Goal: Check status: Check status

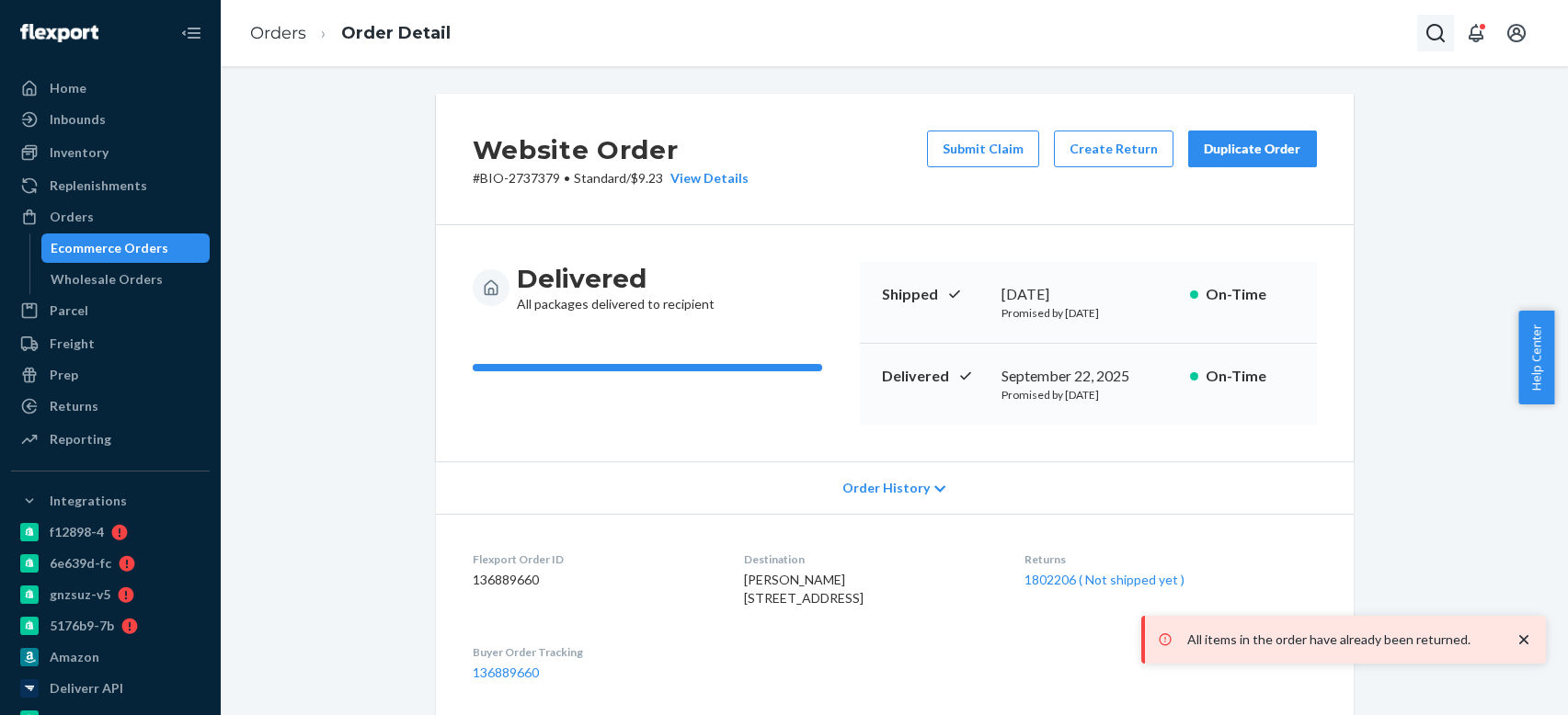
click at [1423, 38] on button "Open Search Box" at bounding box center [1435, 33] width 37 height 36
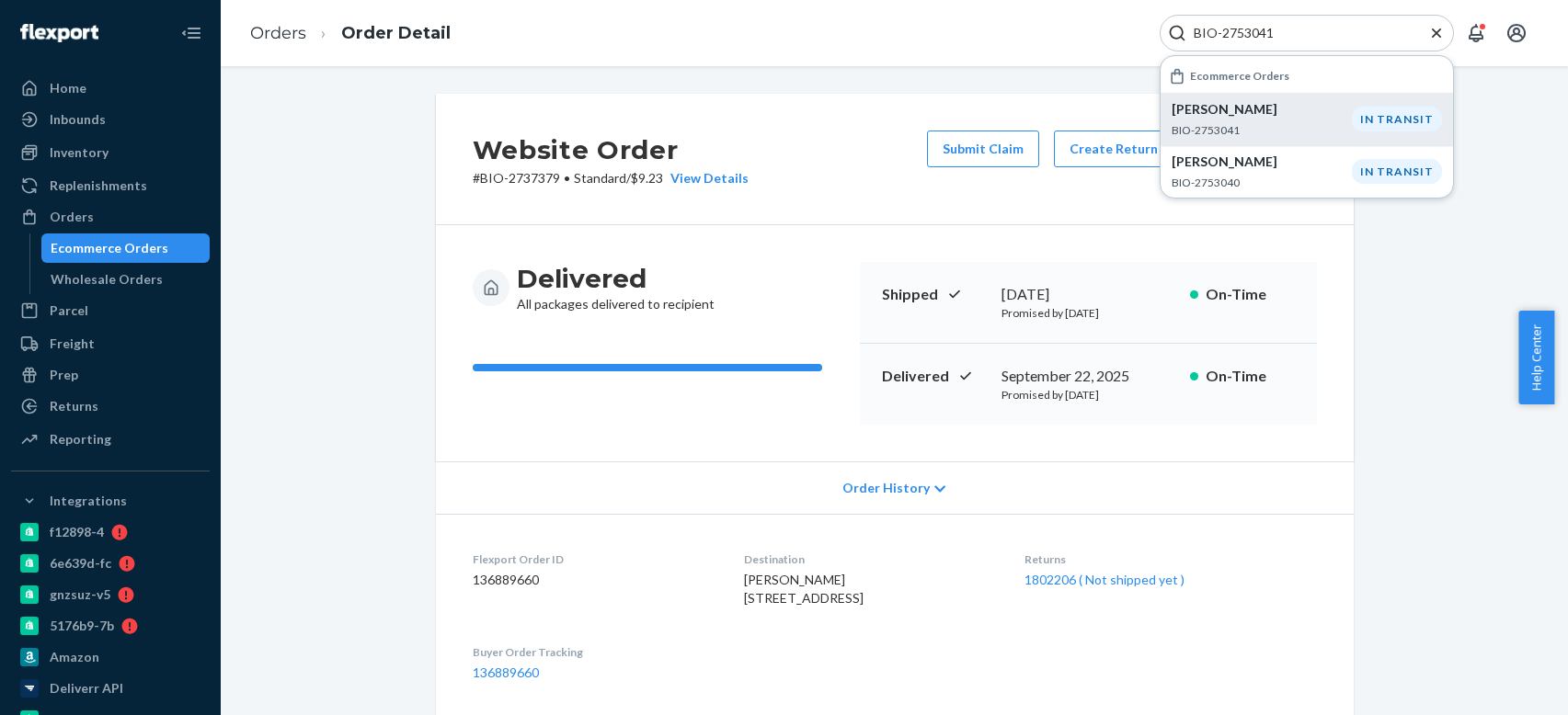
click at [1292, 118] on p "[PERSON_NAME]" at bounding box center [1262, 109] width 181 height 19
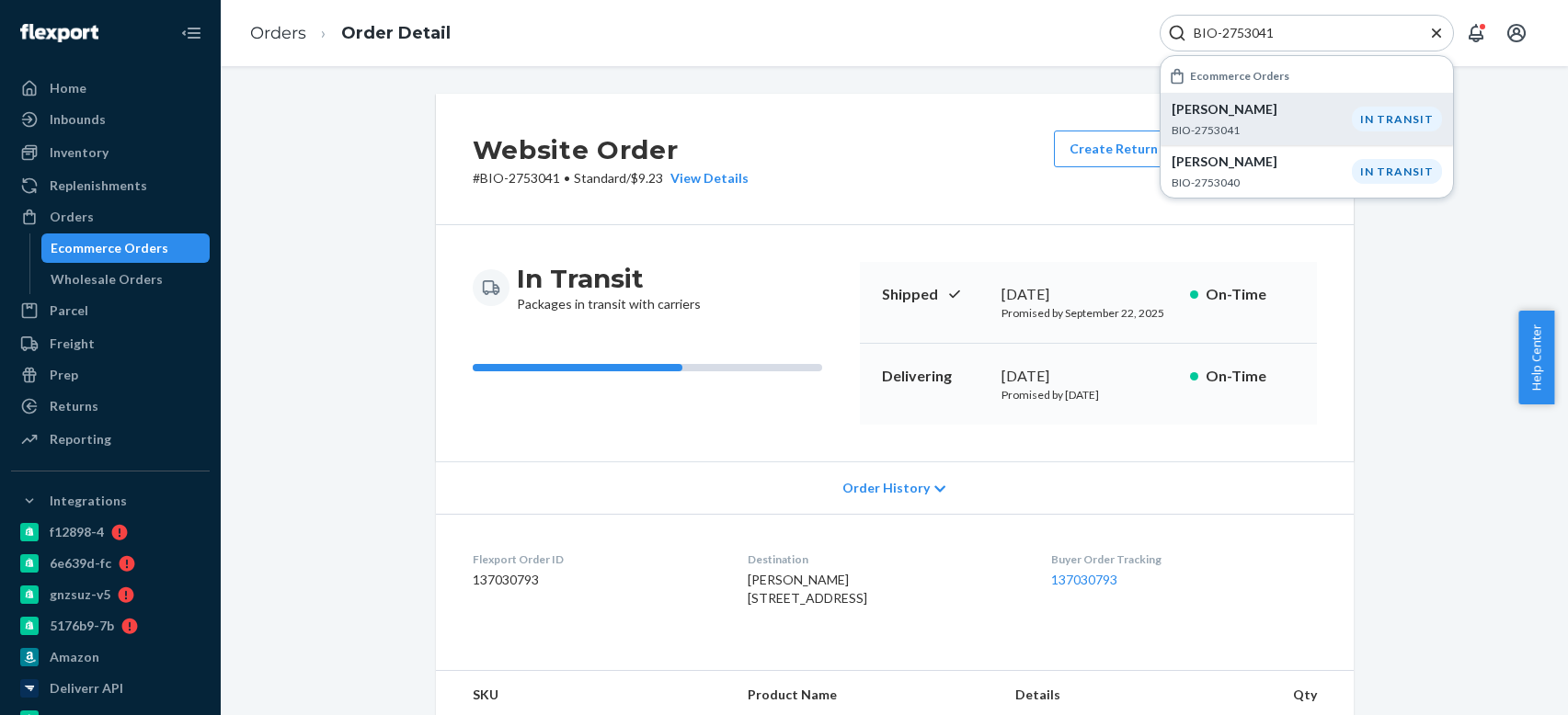
click at [1227, 35] on input "BIO-2753041" at bounding box center [1299, 34] width 227 height 19
click at [1224, 33] on input "BIO-2753041" at bounding box center [1299, 34] width 227 height 19
paste input "1941417"
click at [1282, 124] on p "BIO-1941417" at bounding box center [1264, 130] width 184 height 16
click at [1278, 124] on p "BIO-1941417" at bounding box center [1264, 130] width 184 height 16
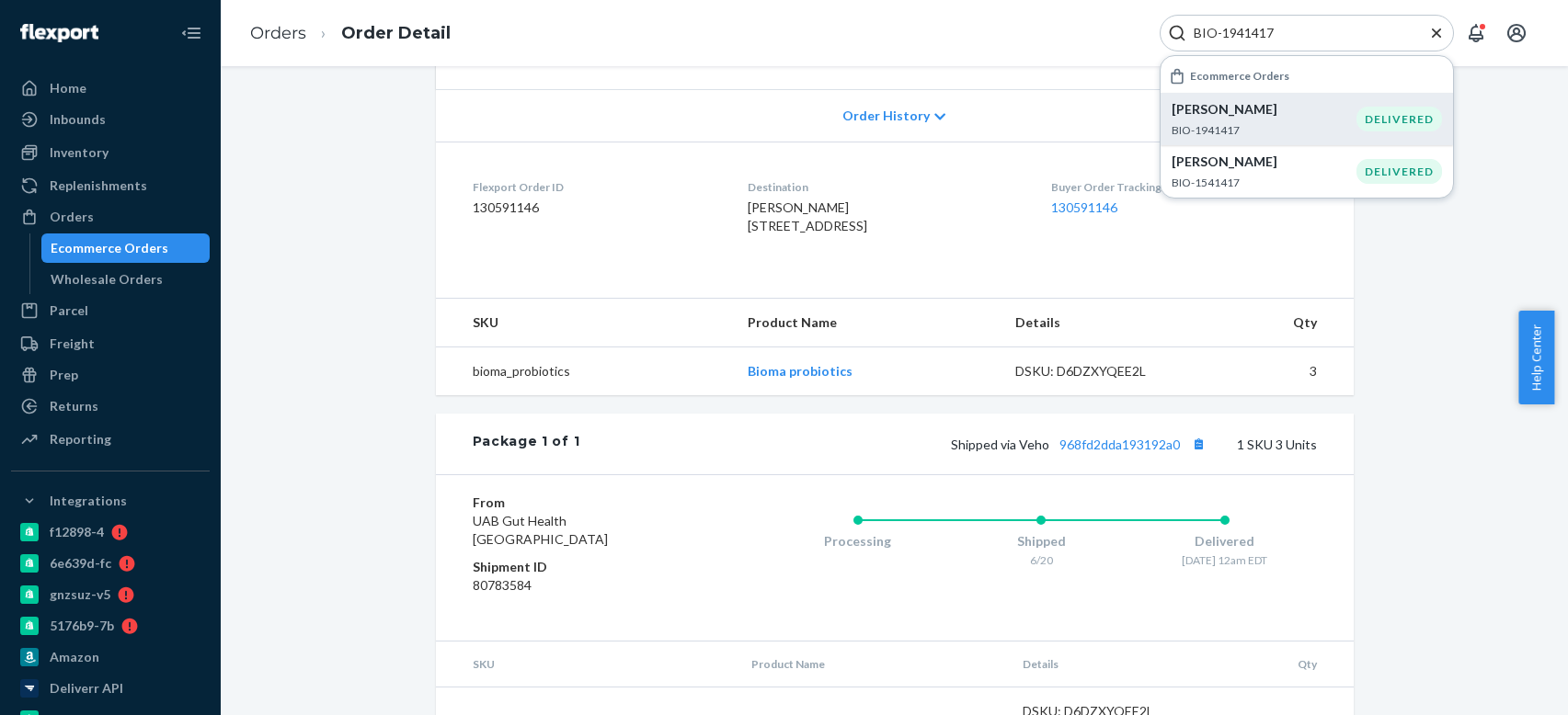
scroll to position [460, 0]
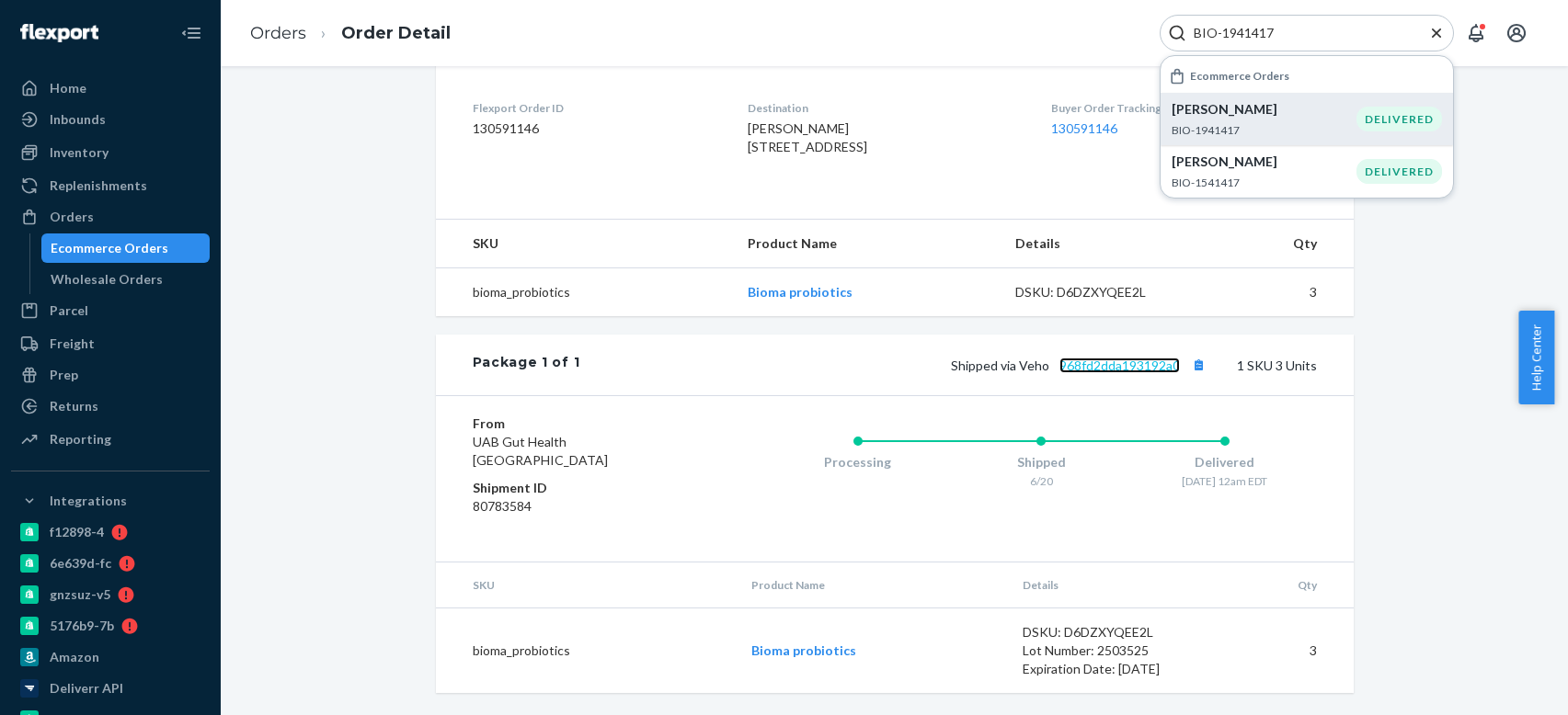
click at [1072, 373] on link "968fd2dda193192a0" at bounding box center [1120, 365] width 121 height 16
click at [1228, 32] on input "BIO-1941417" at bounding box center [1299, 34] width 227 height 19
click at [1230, 32] on input "BIO-1941417" at bounding box center [1299, 34] width 227 height 19
paste input "2720430"
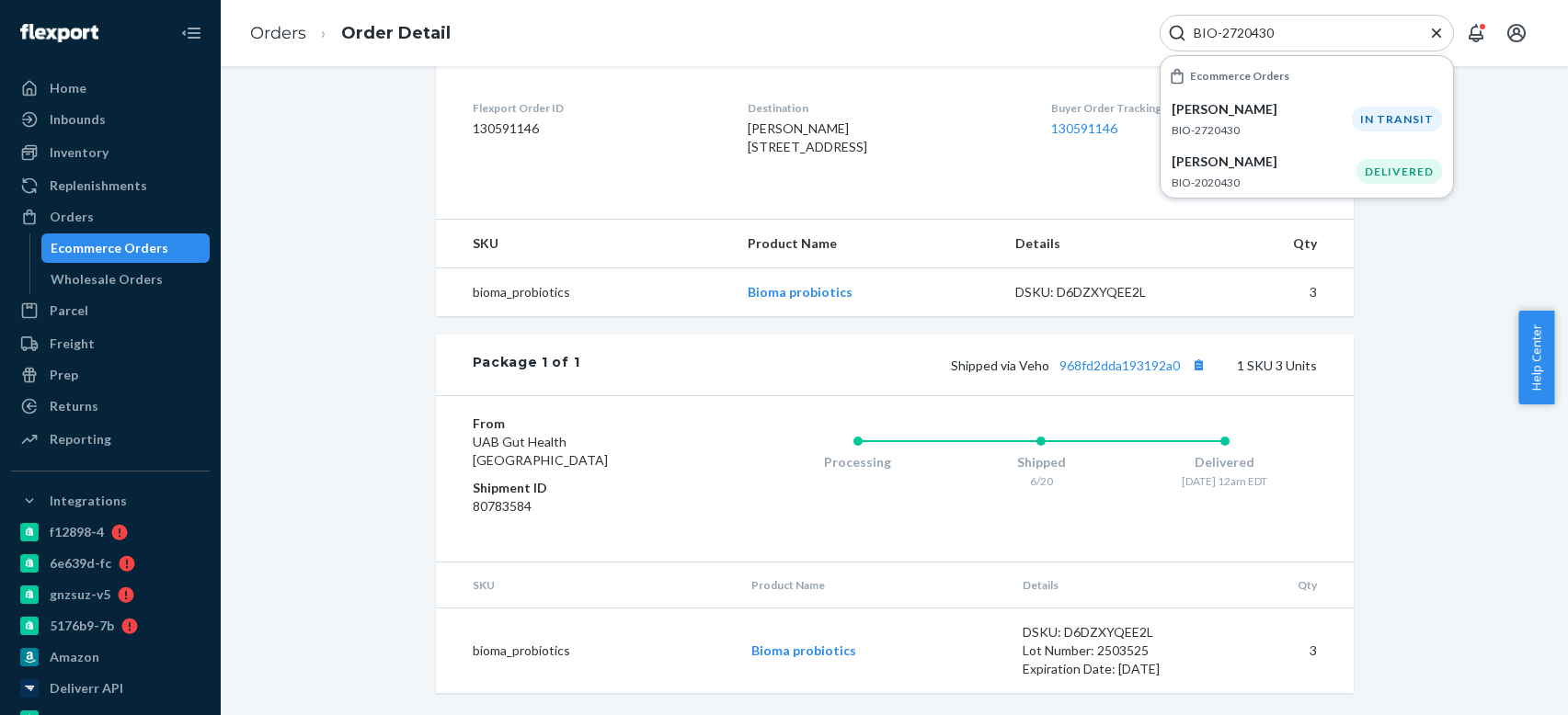
drag, startPoint x: 1244, startPoint y: 103, endPoint x: 940, endPoint y: 122, distance: 304.6
click at [1244, 103] on p "[PERSON_NAME]" at bounding box center [1262, 109] width 181 height 19
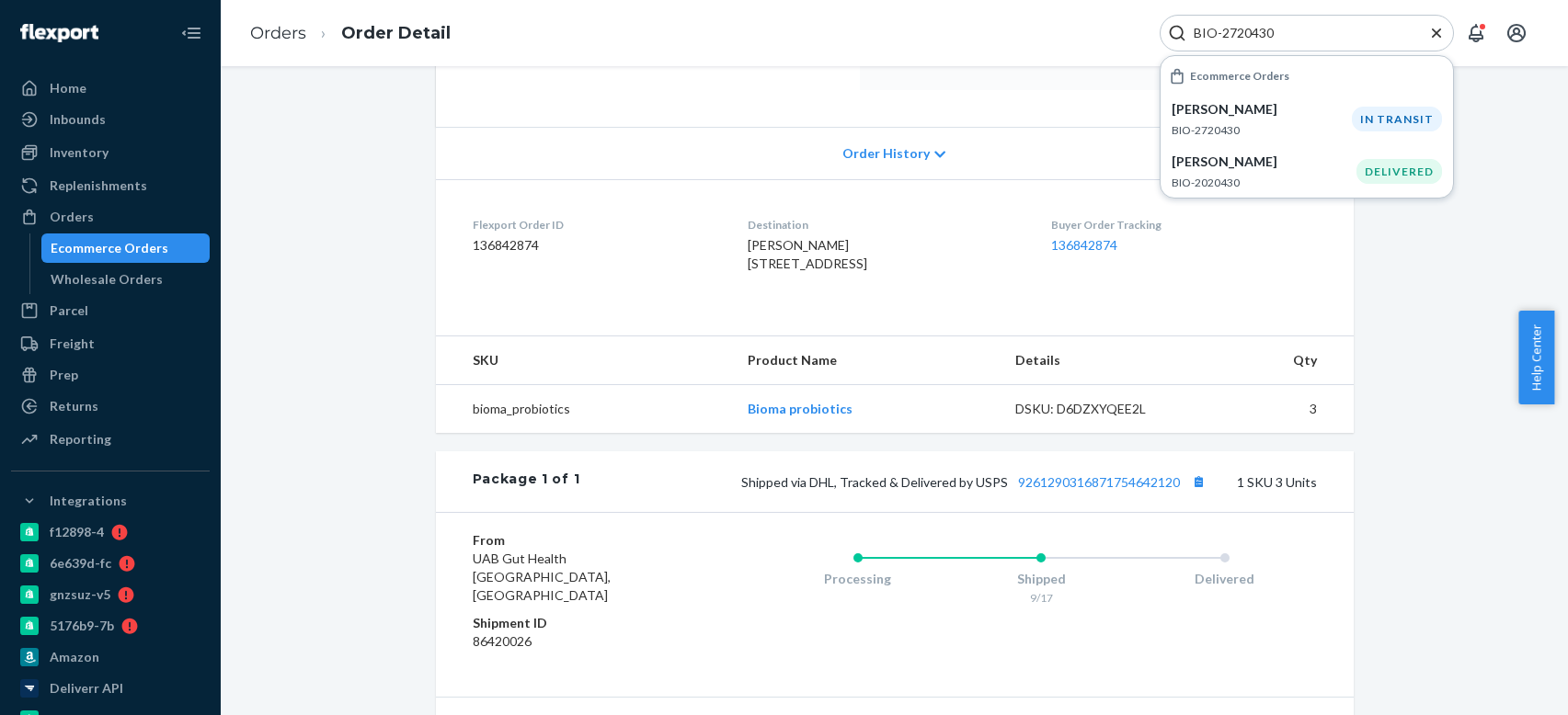
scroll to position [368, 0]
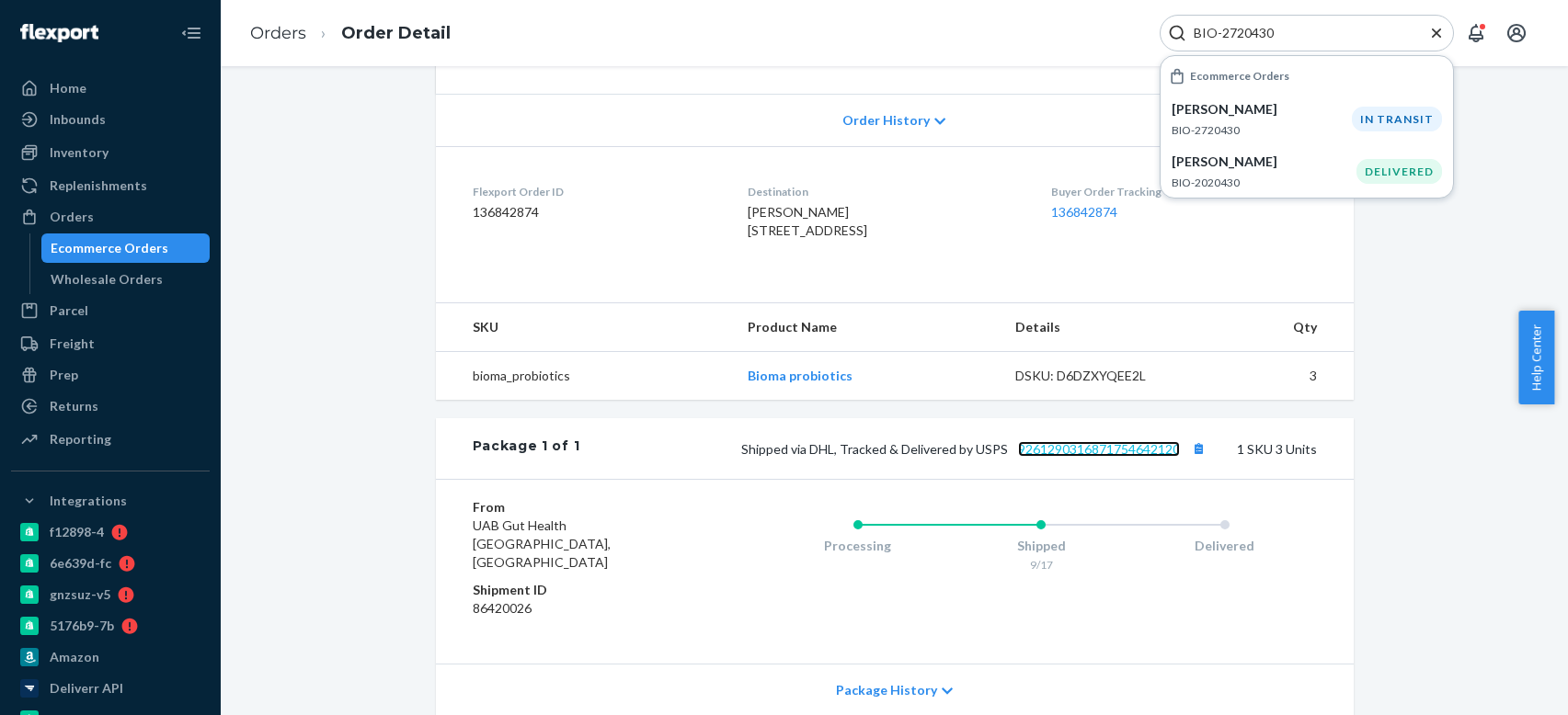
click at [1116, 457] on link "9261290316871754642120" at bounding box center [1099, 449] width 162 height 16
click at [1238, 32] on input "BIO-2720430" at bounding box center [1299, 34] width 227 height 19
paste input "49796"
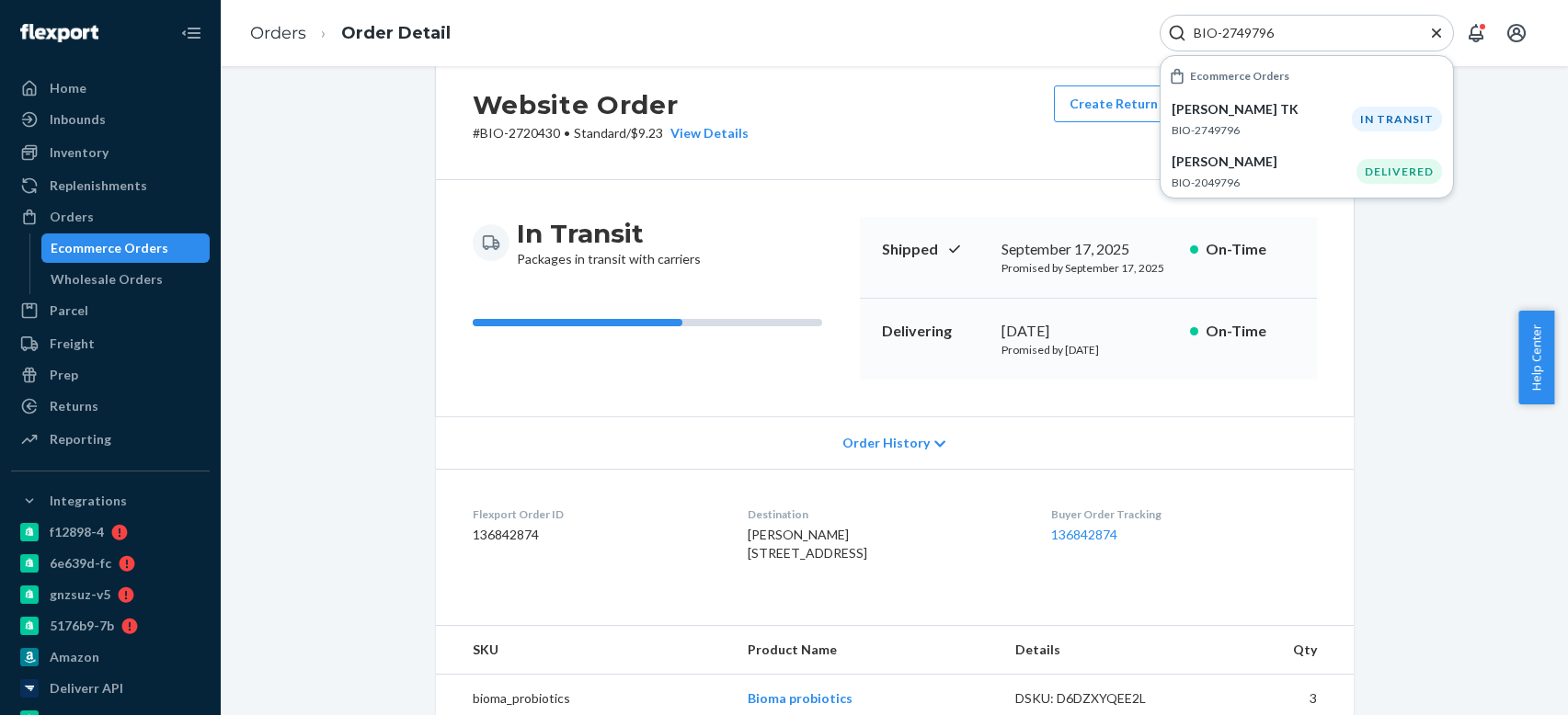
scroll to position [0, 0]
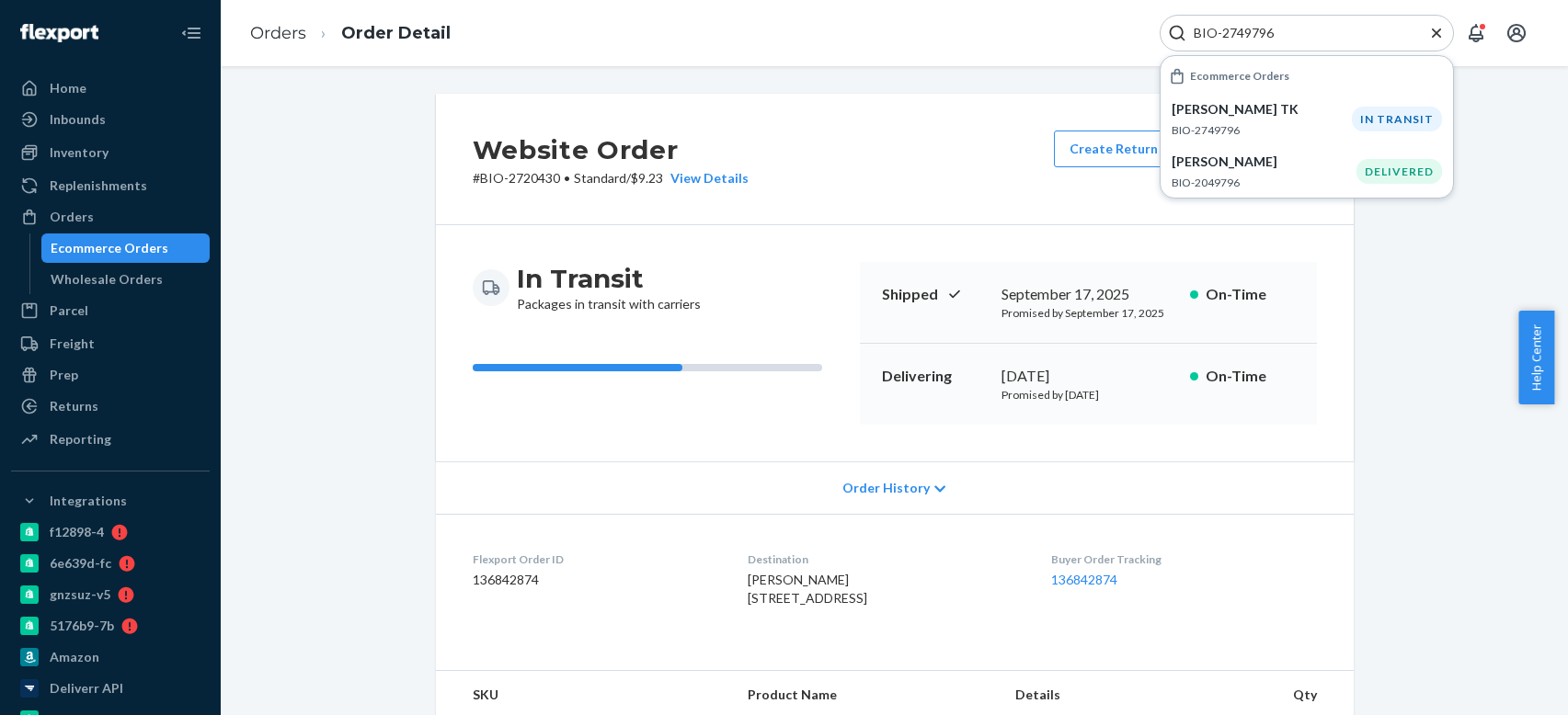
click at [666, 445] on div "In Transit Packages in transit with carriers Shipped [DATE] Promised by [DATE] …" at bounding box center [895, 343] width 918 height 237
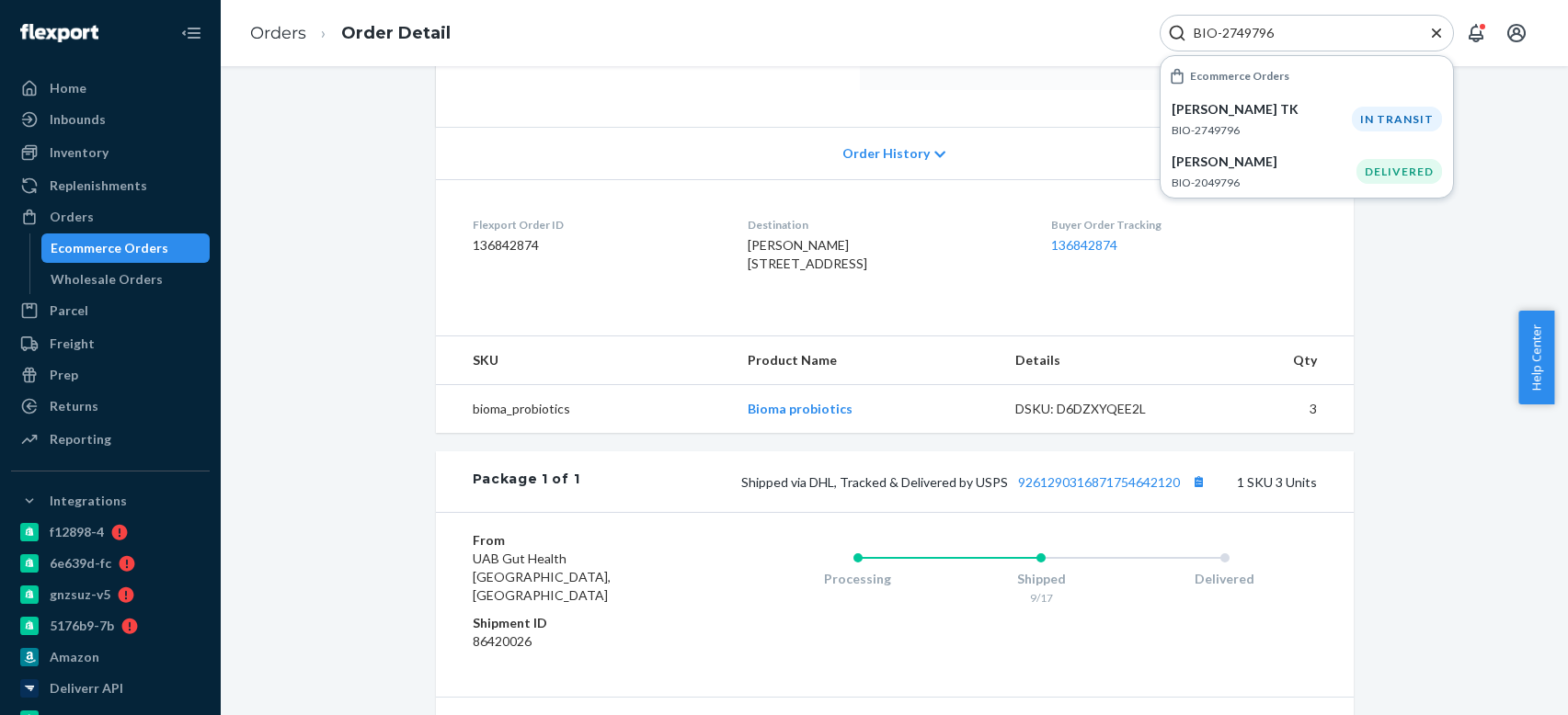
scroll to position [276, 0]
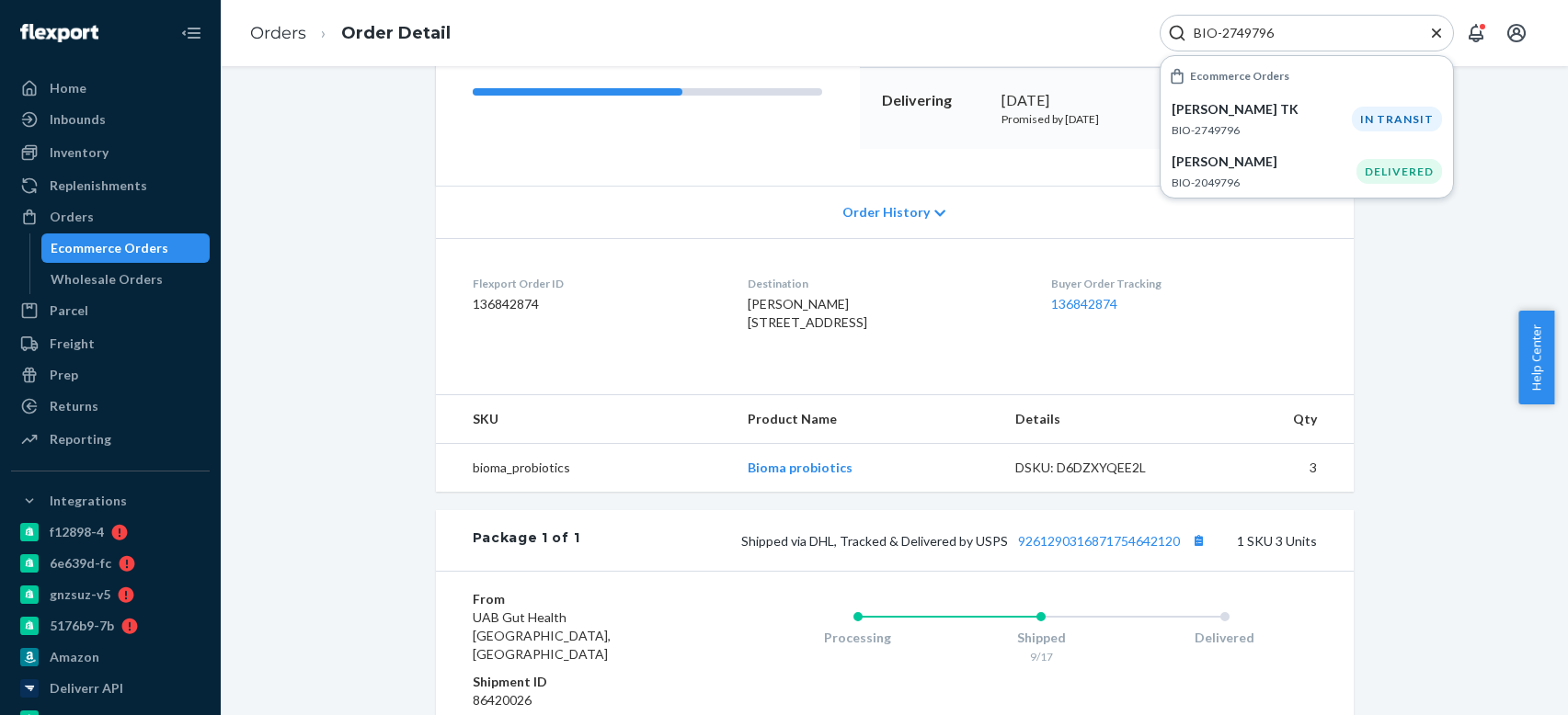
click at [1243, 25] on input "BIO-2749796" at bounding box center [1299, 34] width 227 height 19
click at [1291, 108] on p "[PERSON_NAME] TK" at bounding box center [1262, 109] width 181 height 19
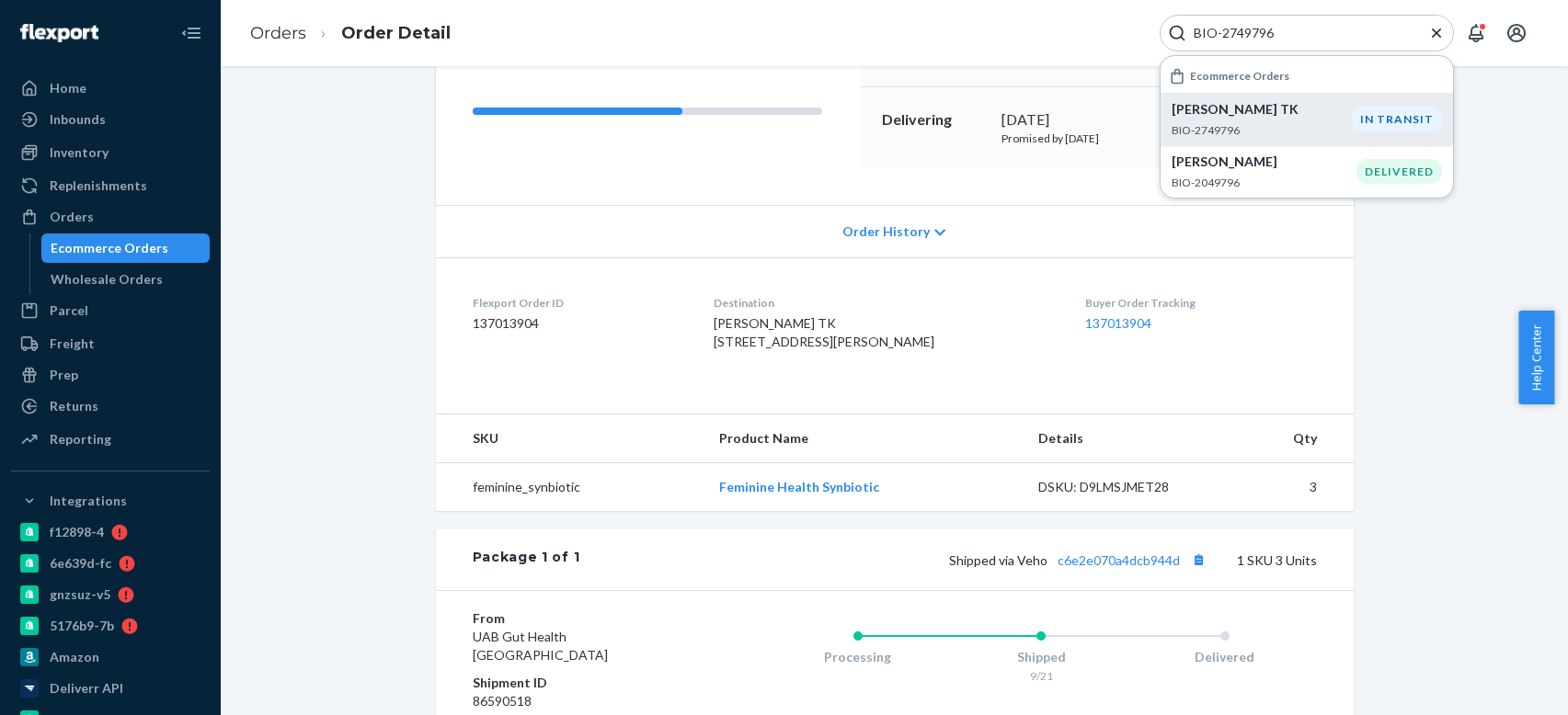
scroll to position [154, 0]
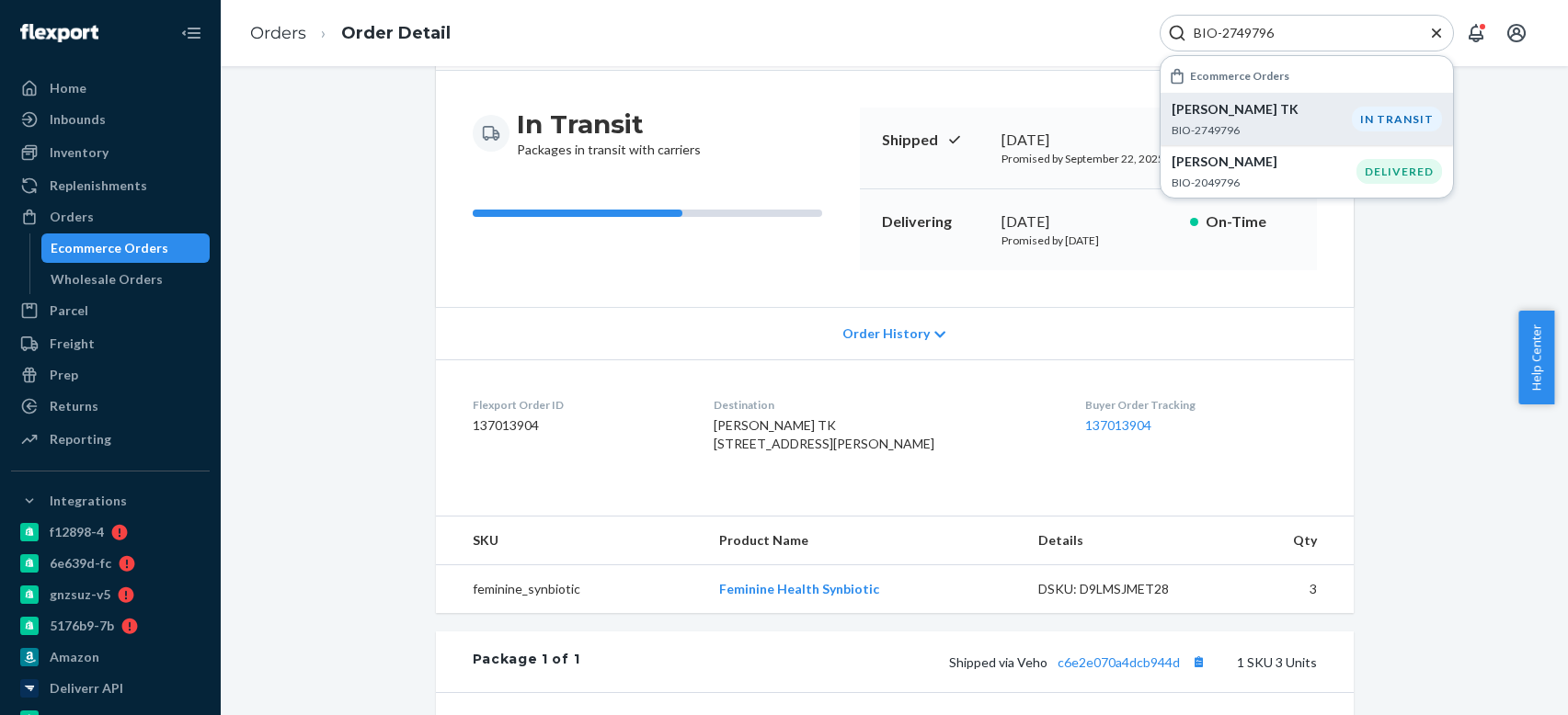
click at [1245, 33] on input "BIO-2749796" at bounding box center [1299, 34] width 227 height 19
paste input "521322"
type input "BIO-2521322"
click at [1299, 118] on p "[PERSON_NAME]" at bounding box center [1264, 109] width 184 height 19
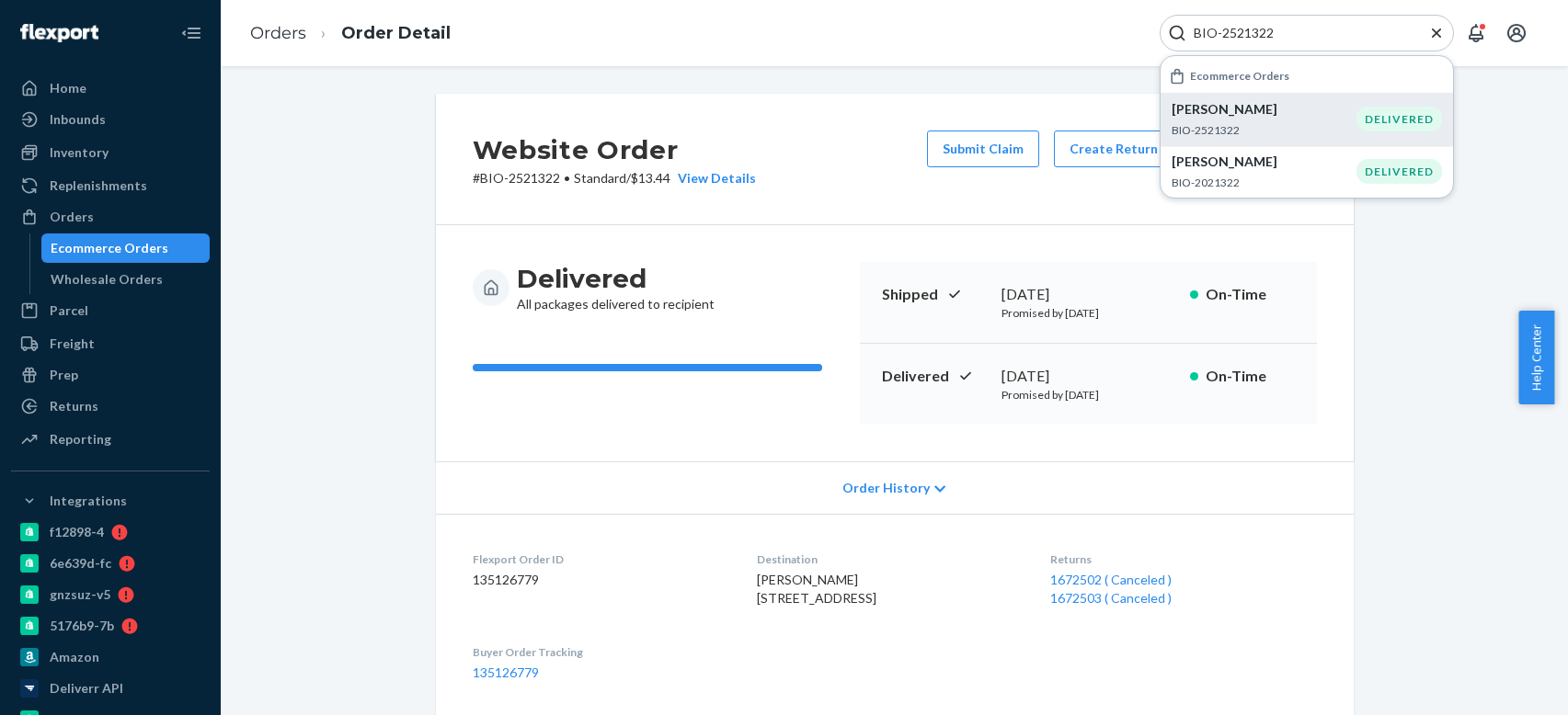
click at [1297, 106] on p "[PERSON_NAME]" at bounding box center [1264, 109] width 184 height 19
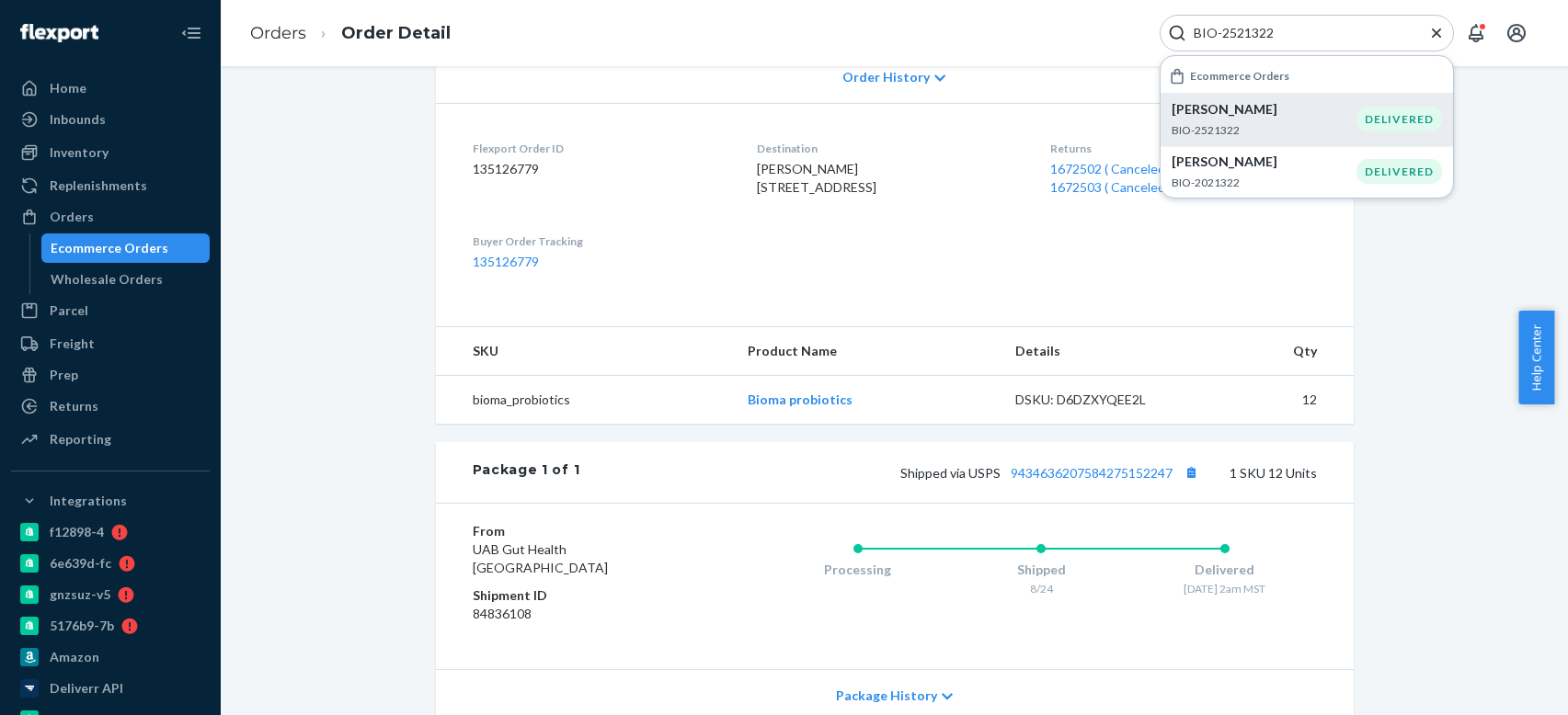
scroll to position [460, 0]
